Goal: Information Seeking & Learning: Find specific page/section

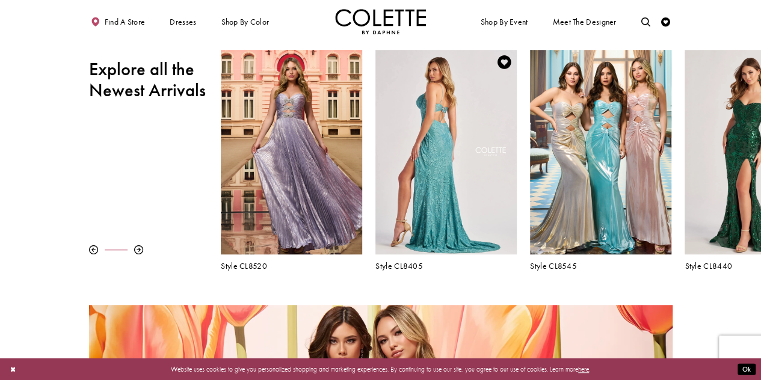
scroll to position [367, 0]
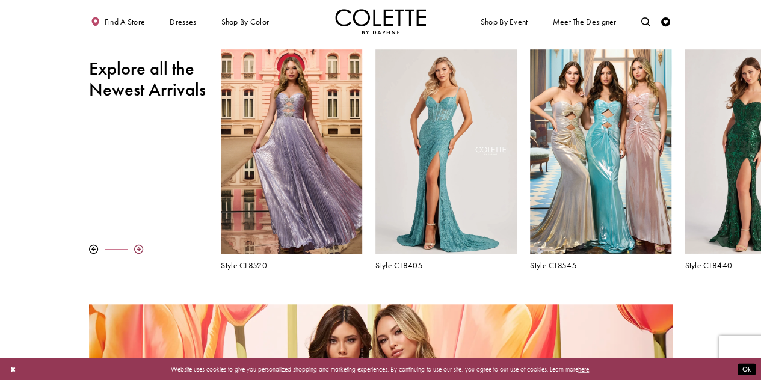
click at [140, 248] on div at bounding box center [138, 249] width 9 height 9
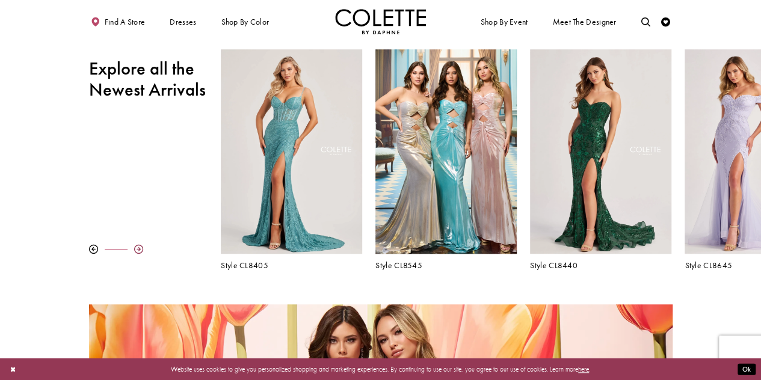
click at [140, 248] on div at bounding box center [138, 249] width 9 height 9
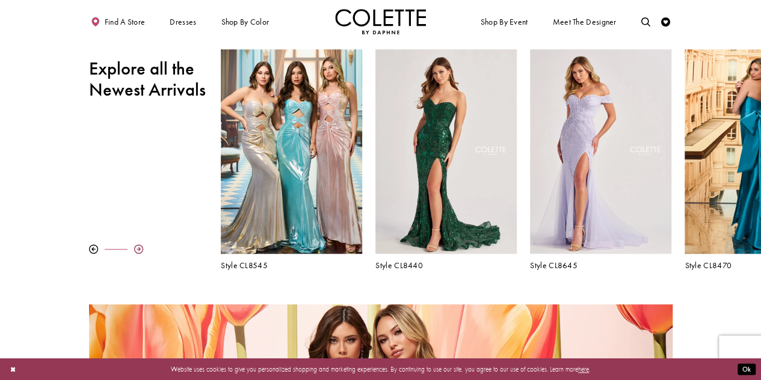
click at [140, 248] on div at bounding box center [138, 249] width 9 height 9
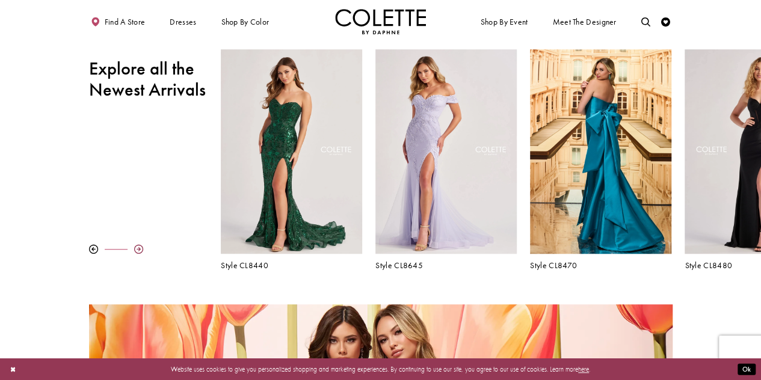
click at [140, 248] on div at bounding box center [138, 249] width 9 height 9
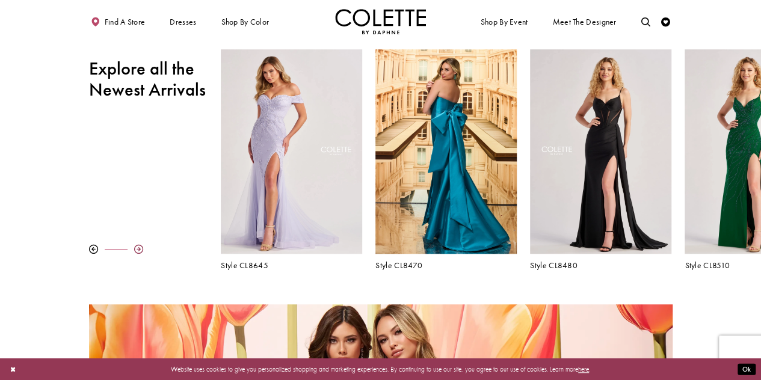
click at [140, 248] on div at bounding box center [138, 249] width 9 height 9
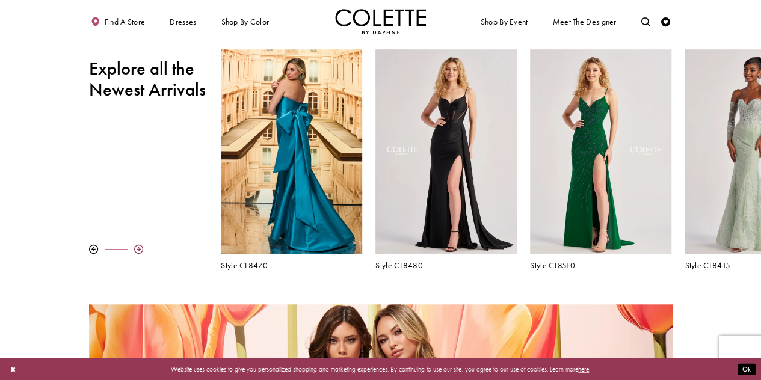
click at [140, 248] on div at bounding box center [138, 249] width 9 height 9
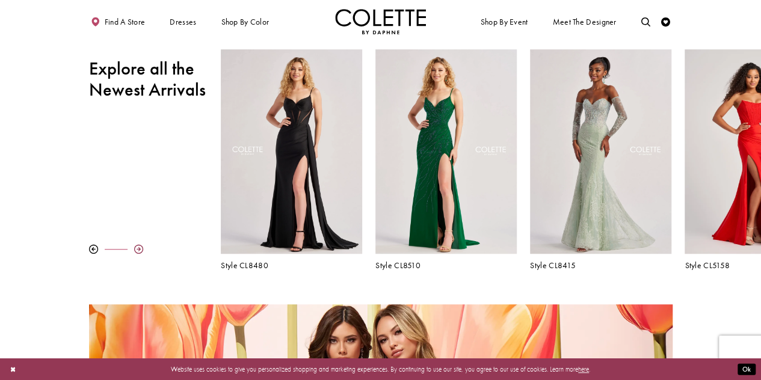
click at [140, 248] on div at bounding box center [138, 249] width 9 height 9
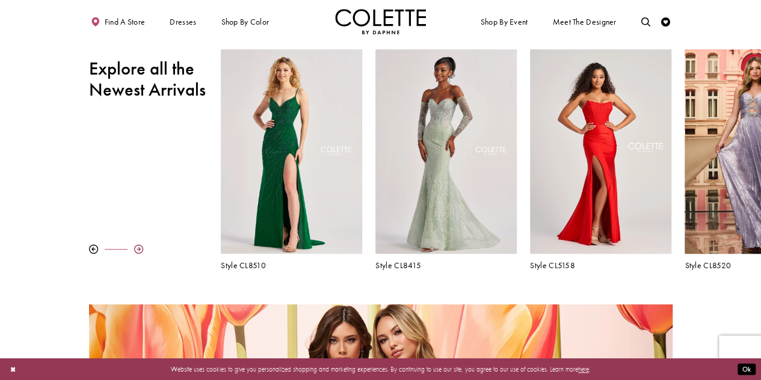
click at [140, 248] on div at bounding box center [138, 249] width 9 height 9
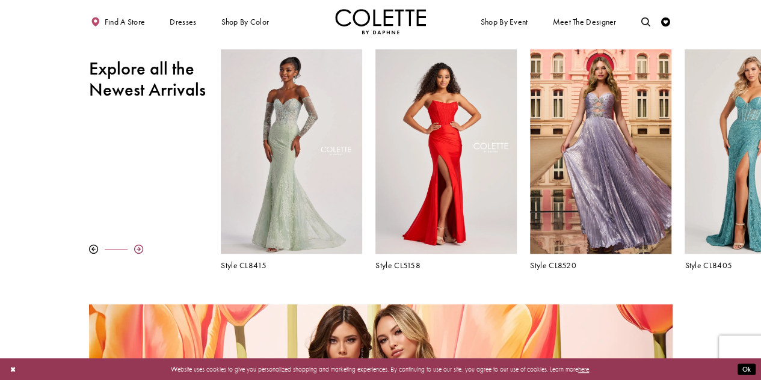
click at [140, 248] on div at bounding box center [138, 249] width 9 height 9
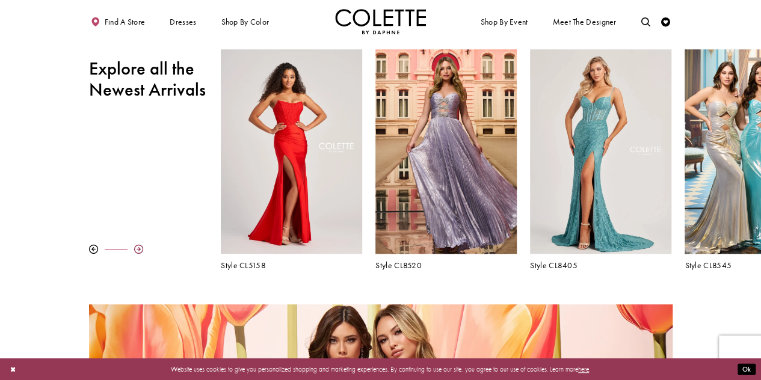
click at [140, 248] on div at bounding box center [138, 249] width 9 height 9
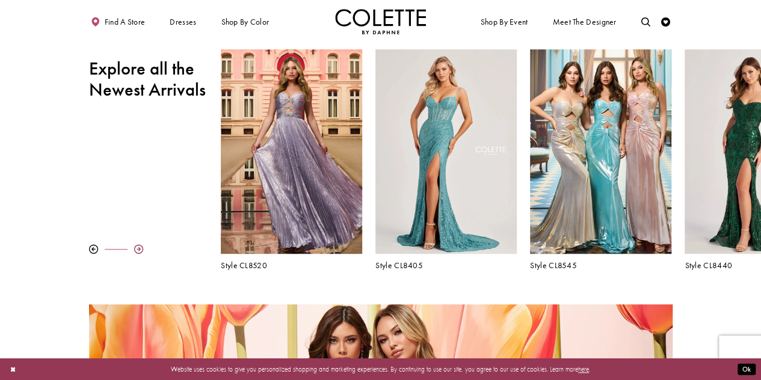
click at [140, 248] on div at bounding box center [138, 249] width 9 height 9
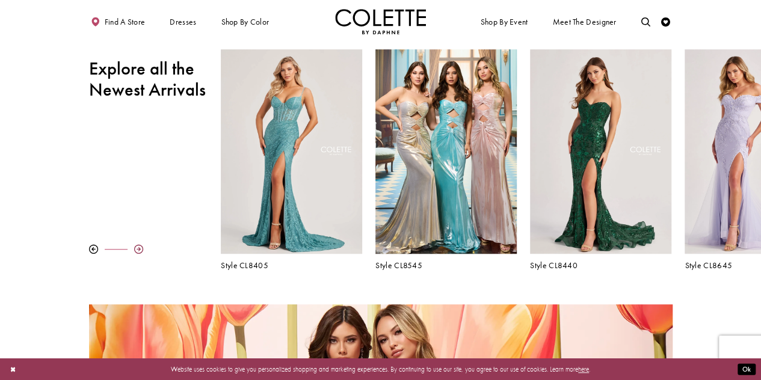
click at [140, 248] on div at bounding box center [138, 249] width 9 height 9
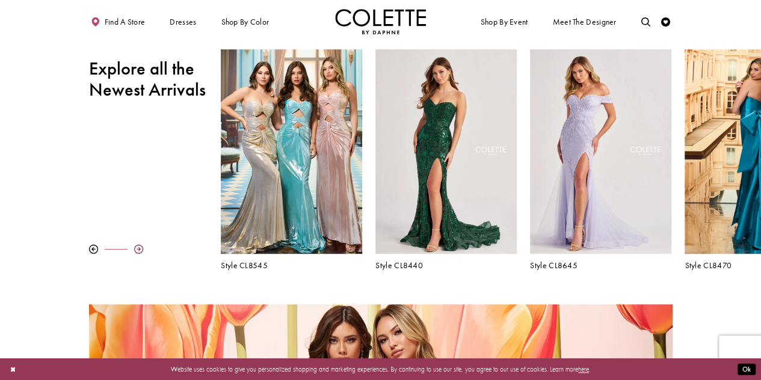
click at [140, 248] on div at bounding box center [138, 249] width 9 height 9
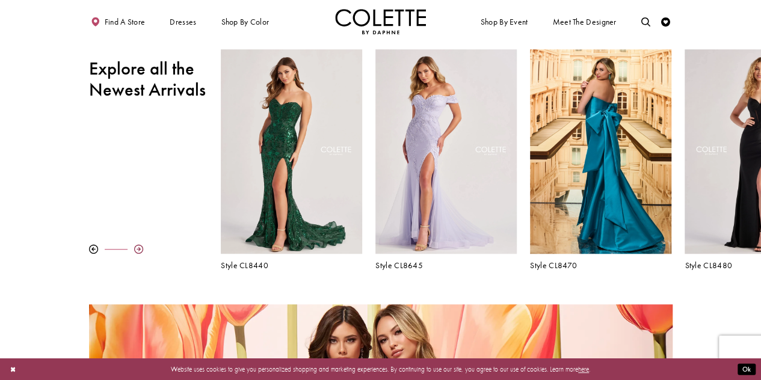
click at [140, 248] on div at bounding box center [138, 249] width 9 height 9
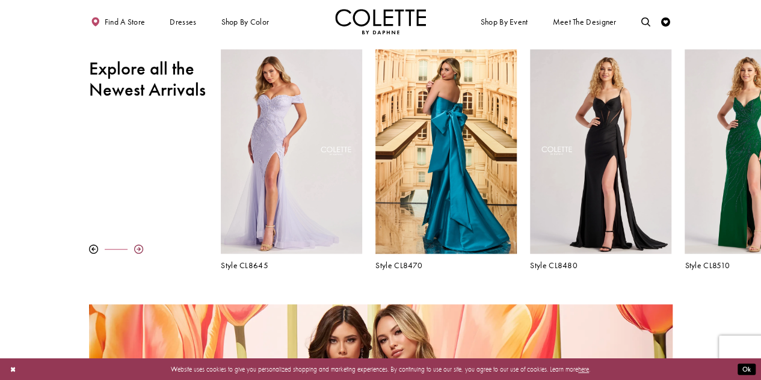
click at [140, 248] on div at bounding box center [138, 249] width 9 height 9
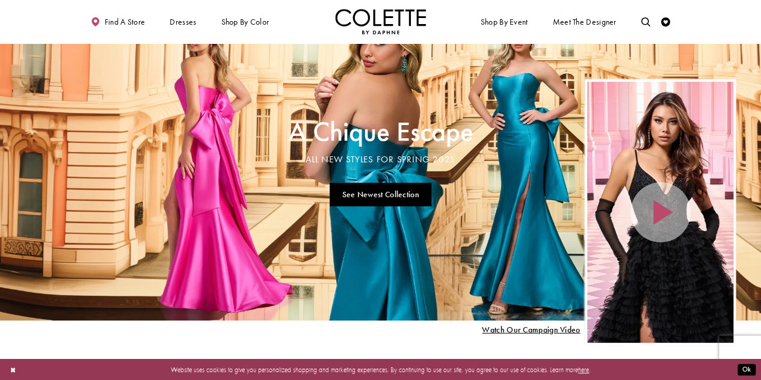
scroll to position [0, 0]
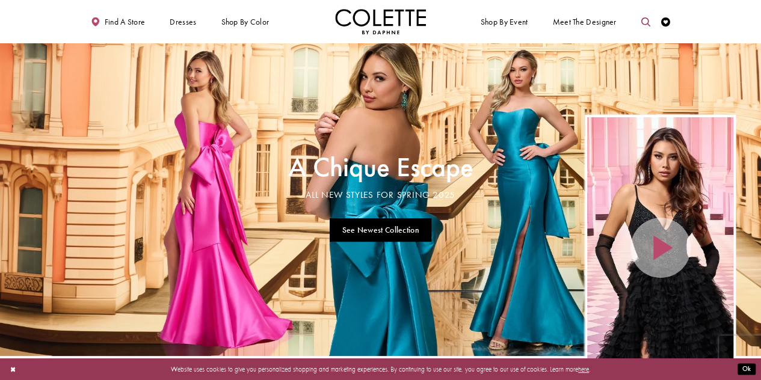
click at [648, 21] on icon "Toggle search" at bounding box center [645, 21] width 9 height 9
click at [597, 22] on input "Search" at bounding box center [598, 23] width 109 height 14
type input "**********"
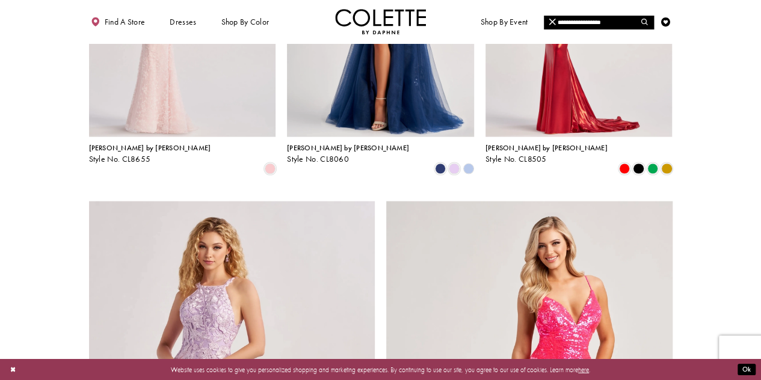
scroll to position [1248, 0]
